Goal: Information Seeking & Learning: Learn about a topic

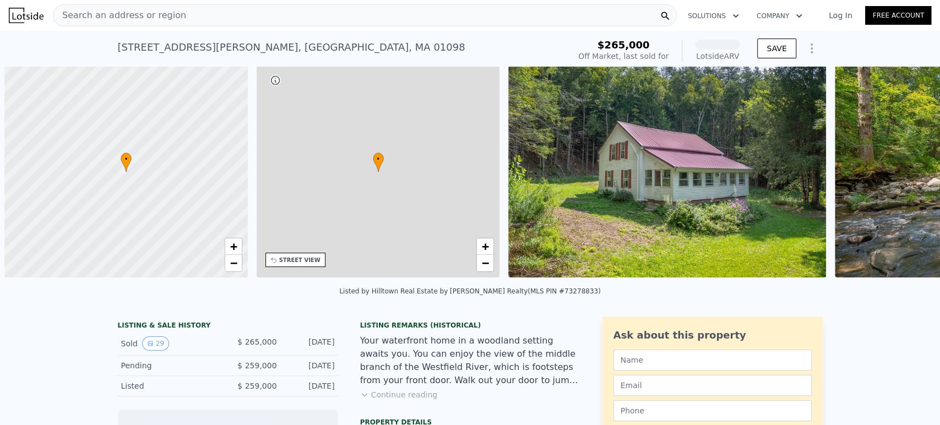
scroll to position [0, 4]
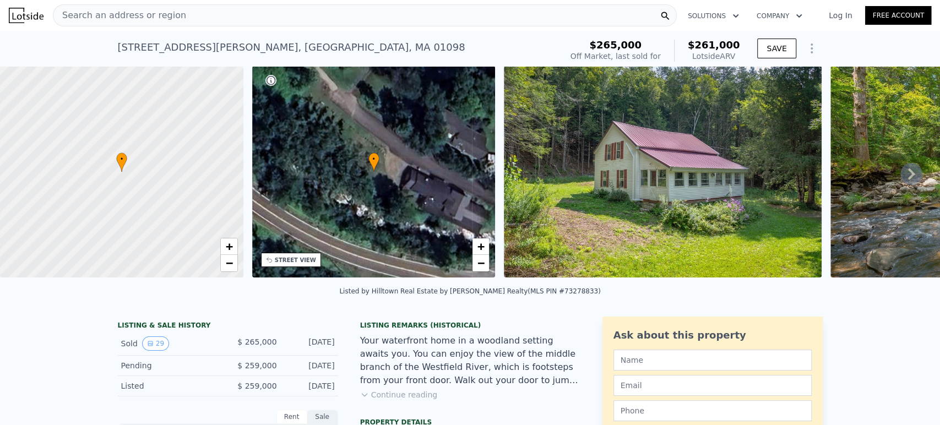
click at [901, 170] on icon at bounding box center [911, 174] width 22 height 22
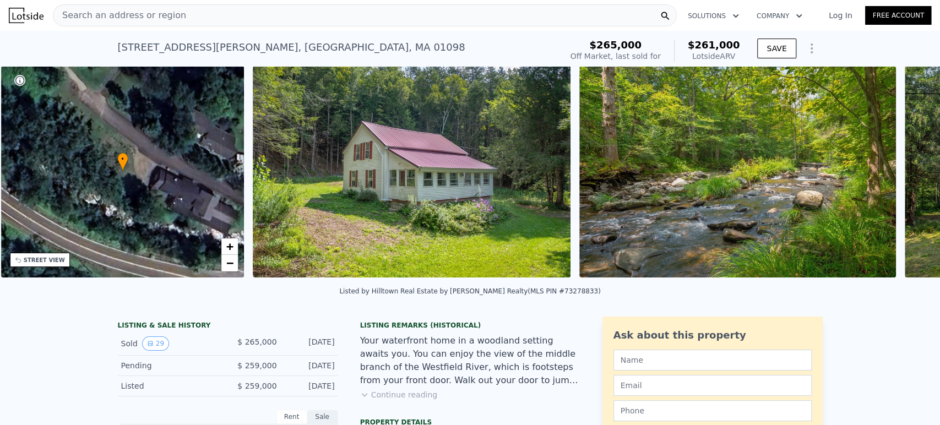
scroll to position [0, 256]
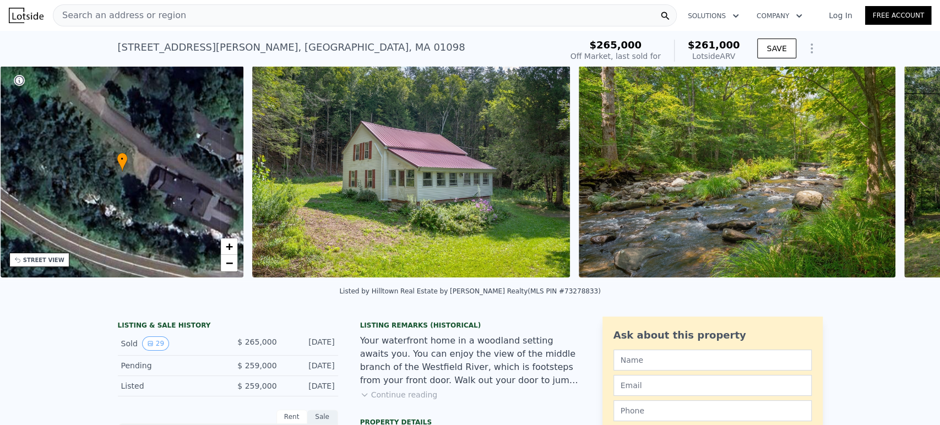
click at [906, 177] on icon at bounding box center [911, 174] width 22 height 22
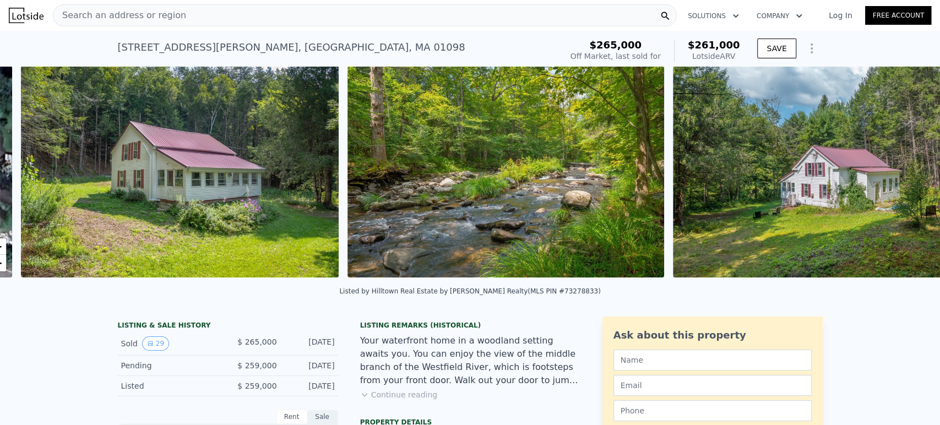
scroll to position [0, 504]
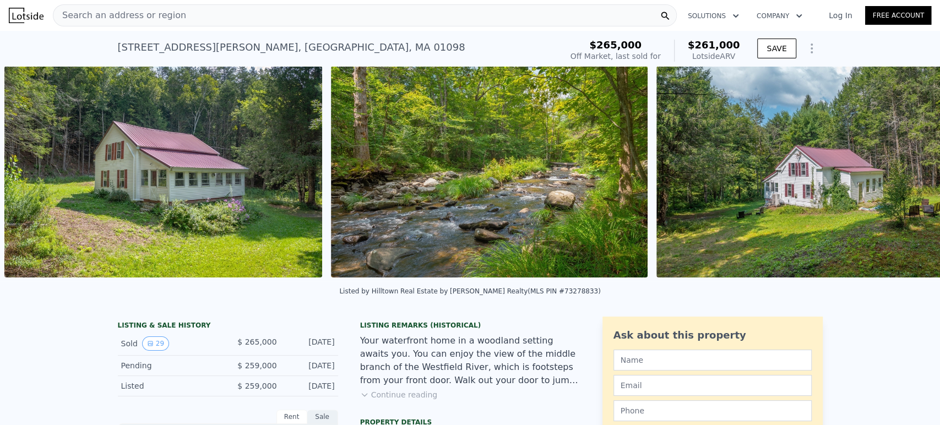
click at [906, 177] on img at bounding box center [815, 171] width 318 height 211
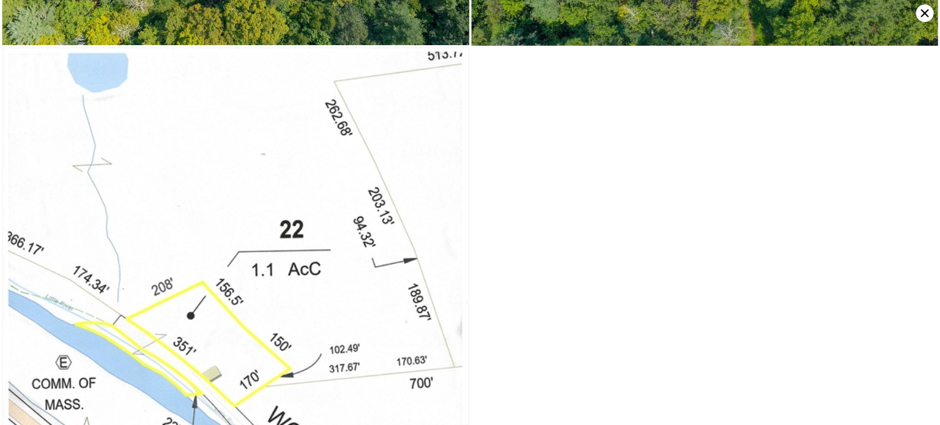
scroll to position [4341, 0]
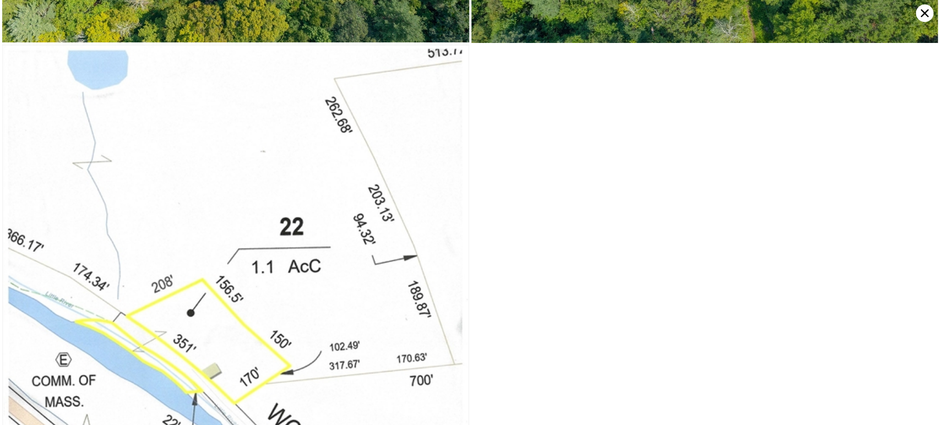
click at [919, 12] on icon at bounding box center [924, 13] width 18 height 18
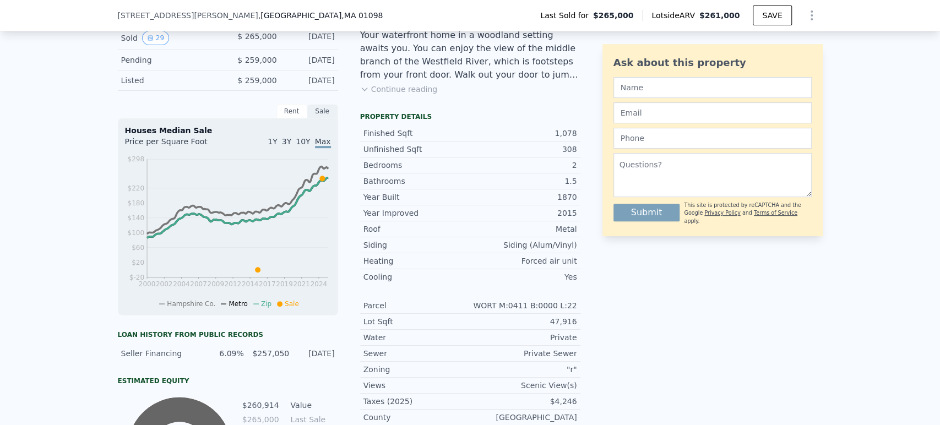
scroll to position [241, 0]
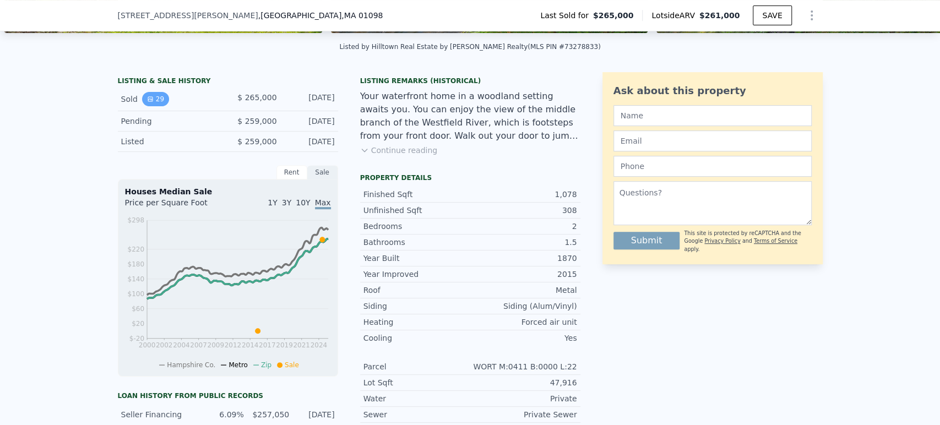
click at [152, 106] on button "29" at bounding box center [155, 99] width 27 height 14
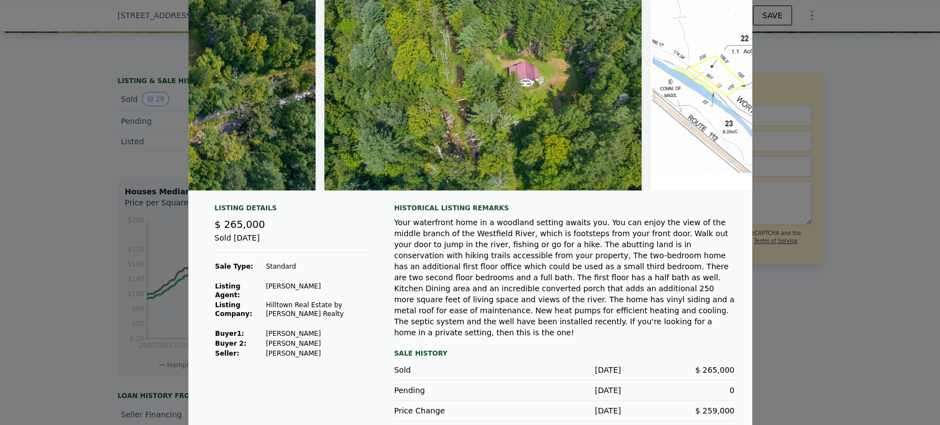
scroll to position [0, 8745]
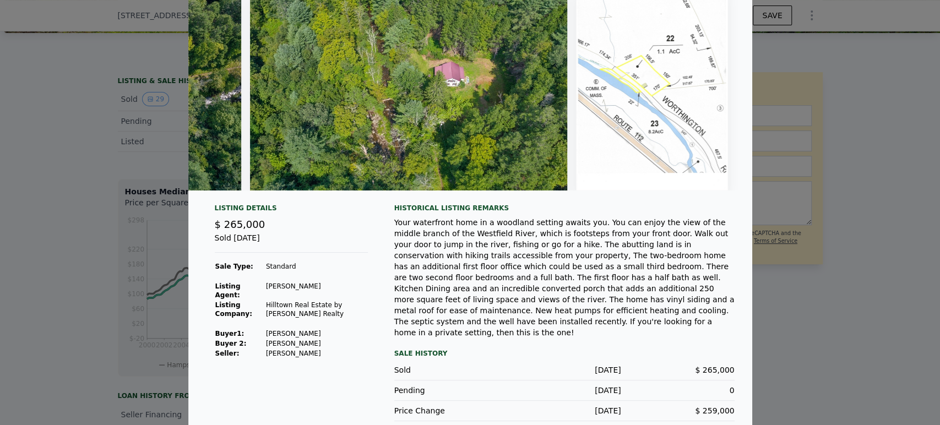
click at [867, 53] on div at bounding box center [470, 212] width 940 height 425
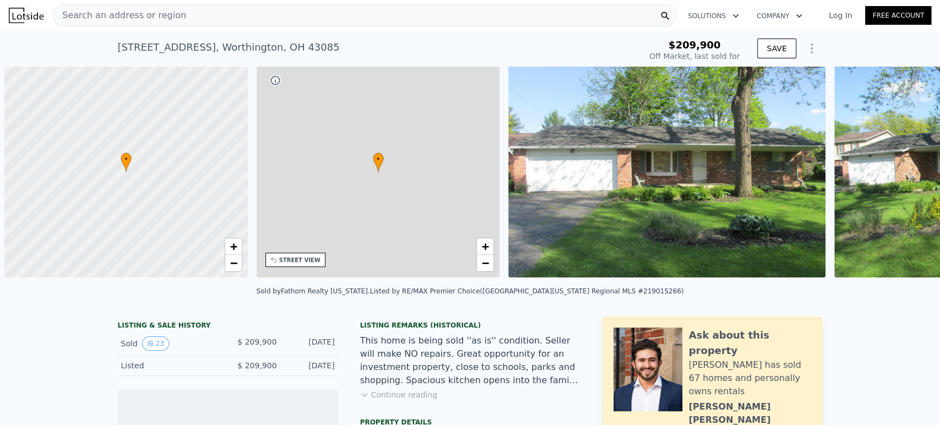
scroll to position [0, 4]
